Goal: Communication & Community: Answer question/provide support

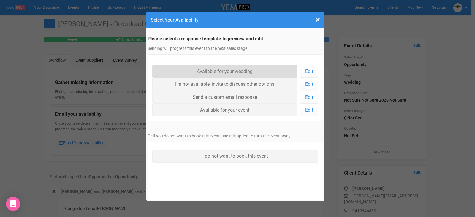
click at [246, 71] on link "Available for your wedding" at bounding box center [224, 71] width 145 height 13
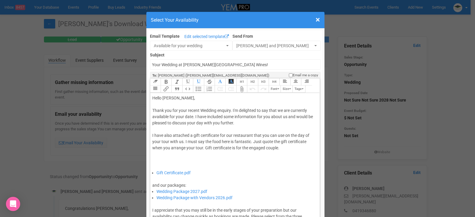
click at [193, 116] on div "Thank you for your recent Wedding enquiry. I'm delighted to say that we are cur…" at bounding box center [234, 139] width 164 height 62
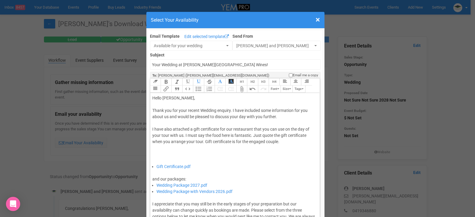
type trix-editor "<div>Hello Joline,&nbsp;</div><div><br></div><div>Thank you for your recent Wed…"
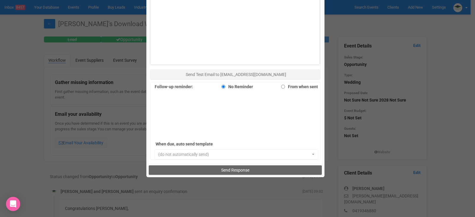
scroll to position [409, 0]
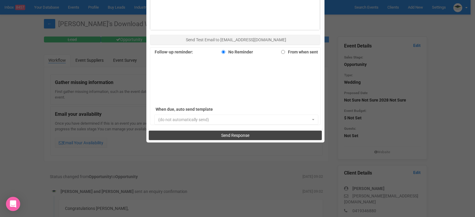
click at [236, 137] on span "Send Response" at bounding box center [235, 135] width 28 height 5
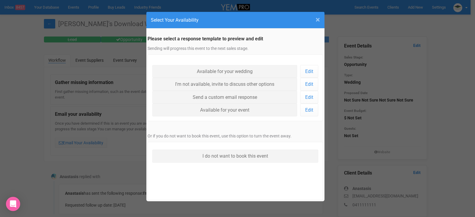
click at [316, 18] on span "×" at bounding box center [318, 20] width 4 height 10
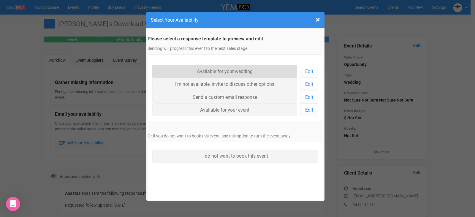
click at [226, 71] on link "Available for your wedding" at bounding box center [224, 71] width 145 height 13
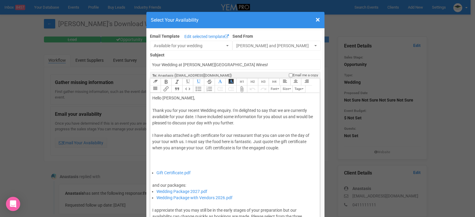
click at [194, 115] on div "Thank you for your recent Wedding enquiry. I'm delighted to say that we are cur…" at bounding box center [234, 139] width 164 height 62
click at [192, 117] on div "Thank you for your recent Wedding enquiry. I'm delighted to say that we are cur…" at bounding box center [234, 139] width 164 height 62
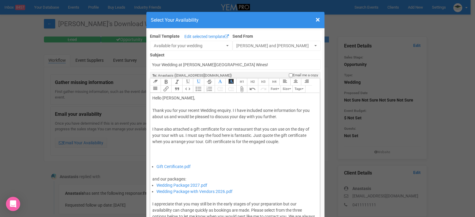
type trix-editor "<div>Hello Anastasis,&nbsp;</div><div><br></div><div>Thank you for your recent …"
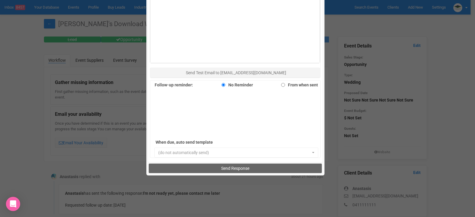
scroll to position [409, 0]
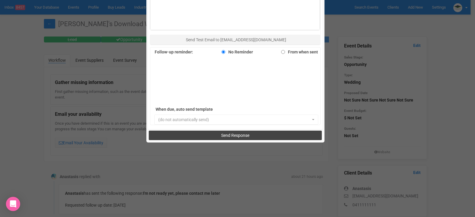
click at [233, 132] on button "Send Response" at bounding box center [235, 136] width 173 height 10
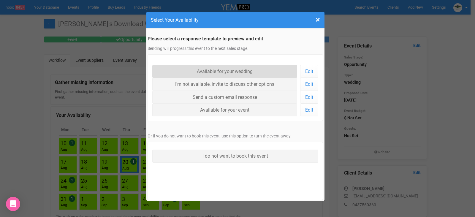
click at [238, 70] on link "Available for your wedding" at bounding box center [224, 71] width 145 height 13
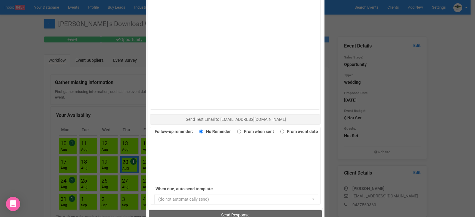
scroll to position [357, 0]
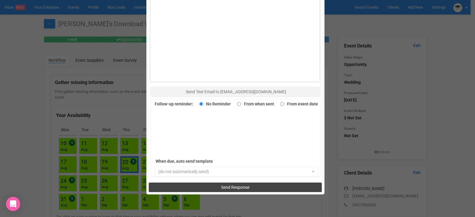
click at [238, 187] on span "Send Response" at bounding box center [235, 187] width 28 height 5
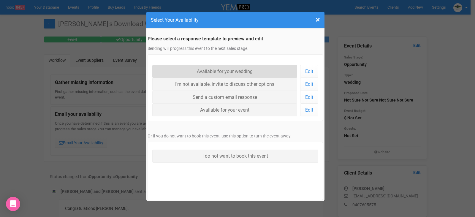
click at [243, 72] on link "Available for your wedding" at bounding box center [224, 71] width 145 height 13
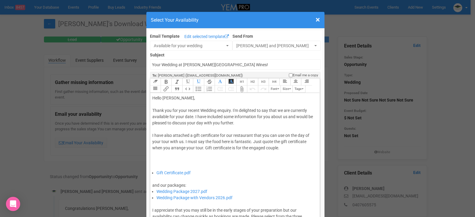
click at [192, 115] on div "Thank you for your recent Wedding enquiry. I'm delighted to say that we are cur…" at bounding box center [234, 139] width 164 height 62
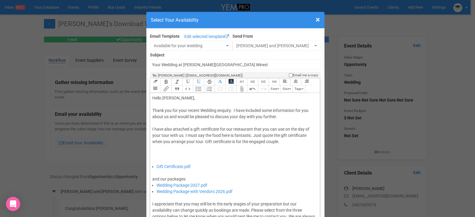
type trix-editor "<div>Hello Tamika,&nbsp;</div><div><br></div><div>Thank you for your recent Wed…"
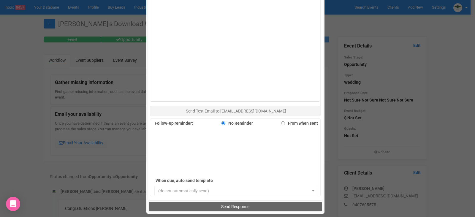
scroll to position [409, 0]
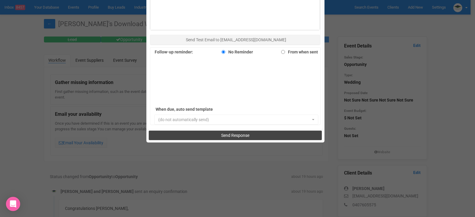
click at [236, 133] on span "Send Response" at bounding box center [235, 135] width 28 height 5
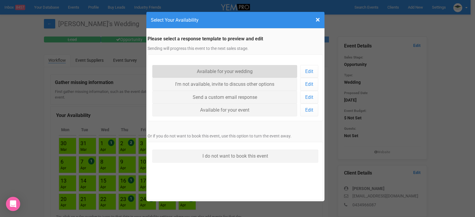
click at [246, 72] on link "Available for your wedding" at bounding box center [224, 71] width 145 height 13
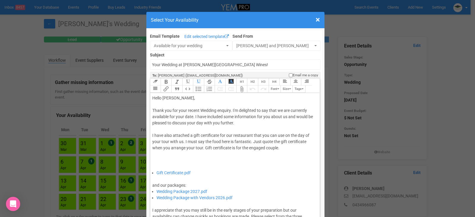
click at [192, 116] on div "Thank you for your recent Wedding enquiry. I'm delighted to say that we are cur…" at bounding box center [234, 139] width 164 height 62
click at [220, 116] on div "Thank you for your recent Wedding enquiry. I'm delighted to say that we are cur…" at bounding box center [234, 139] width 164 height 62
type trix-editor "<div>Hello [PERSON_NAME],&nbsp;</div><div><br></div><div>Thank you for your rec…"
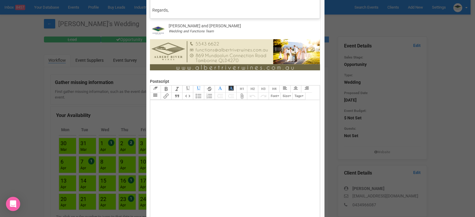
scroll to position [357, 0]
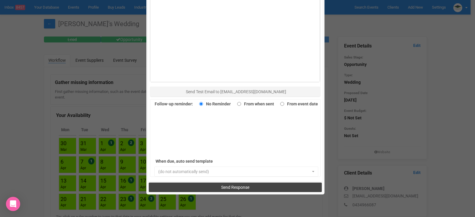
click at [238, 187] on span "Send Response" at bounding box center [235, 187] width 28 height 5
